Goal: Task Accomplishment & Management: Manage account settings

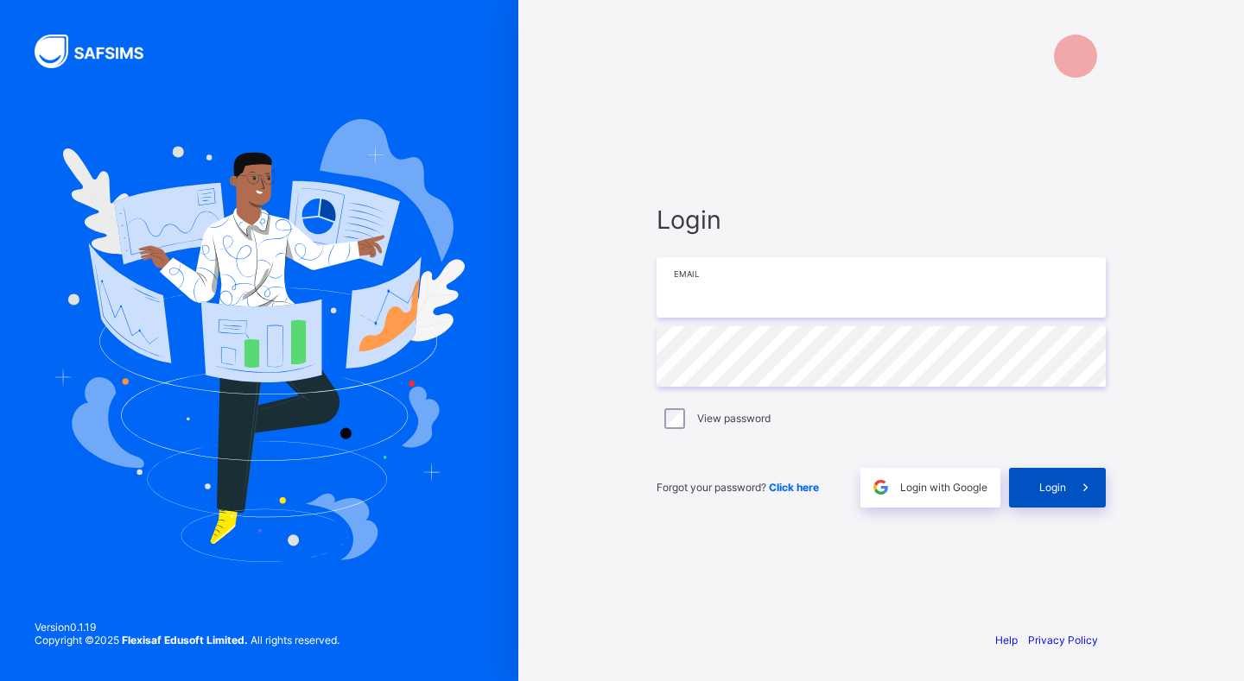
type input "**********"
click at [1047, 483] on span "Login" at bounding box center [1052, 487] width 27 height 13
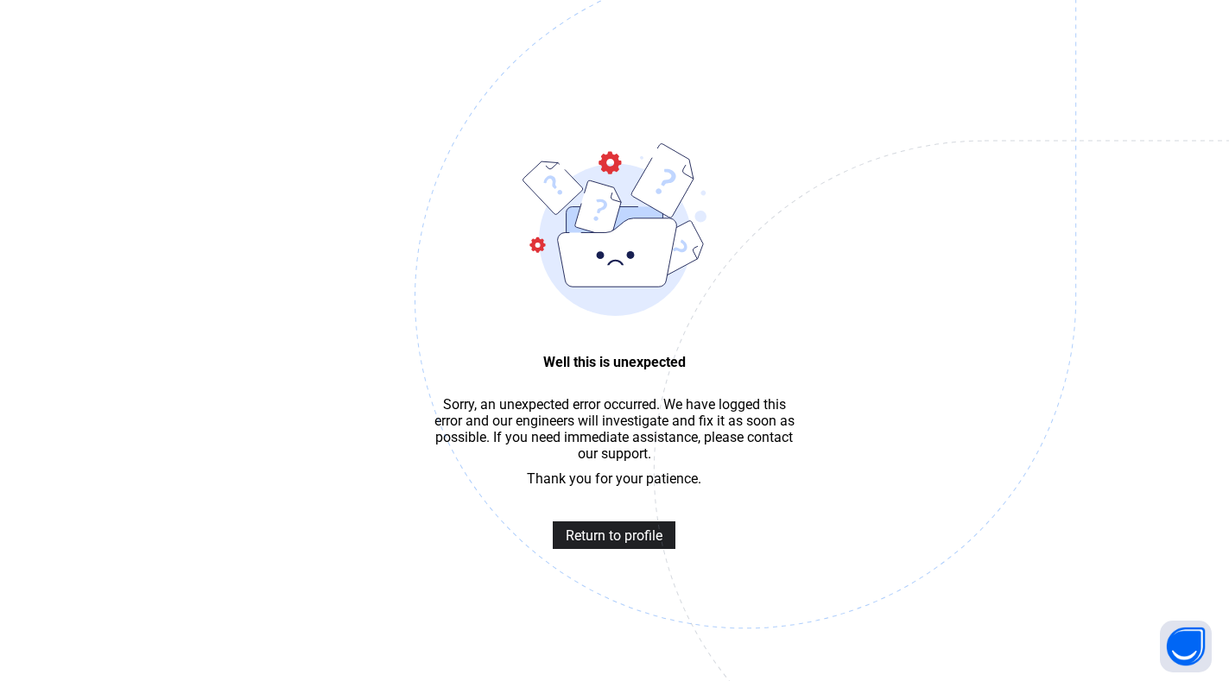
click at [635, 528] on span "Return to profile" at bounding box center [614, 536] width 97 height 16
